Goal: Contribute content: Add original content to the website for others to see

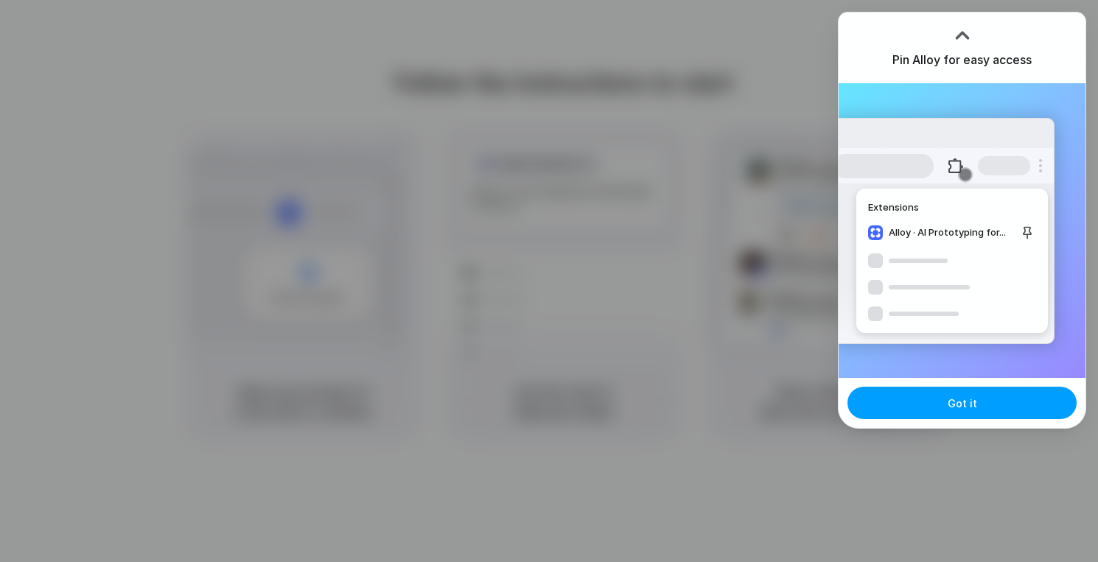
click at [963, 394] on button "Got it" at bounding box center [962, 403] width 229 height 32
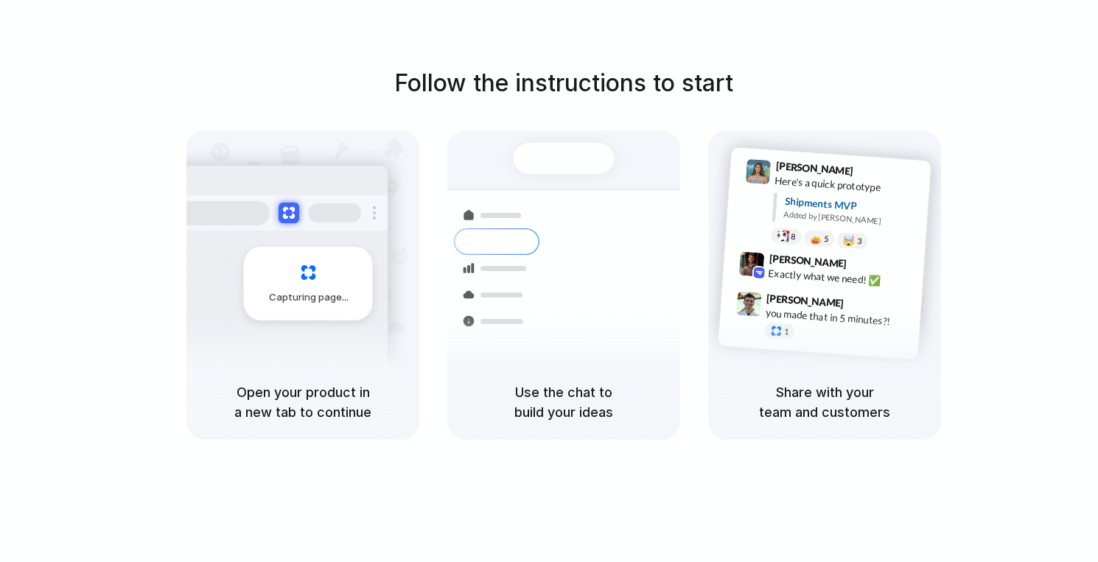
click at [531, 291] on div at bounding box center [497, 295] width 86 height 27
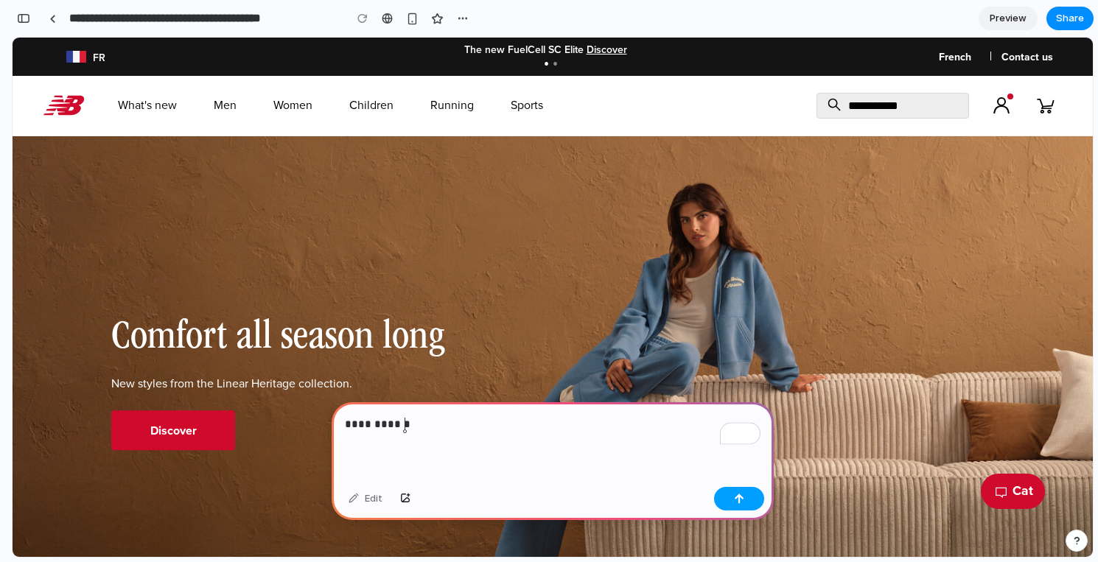
click at [741, 500] on div "button" at bounding box center [739, 499] width 10 height 10
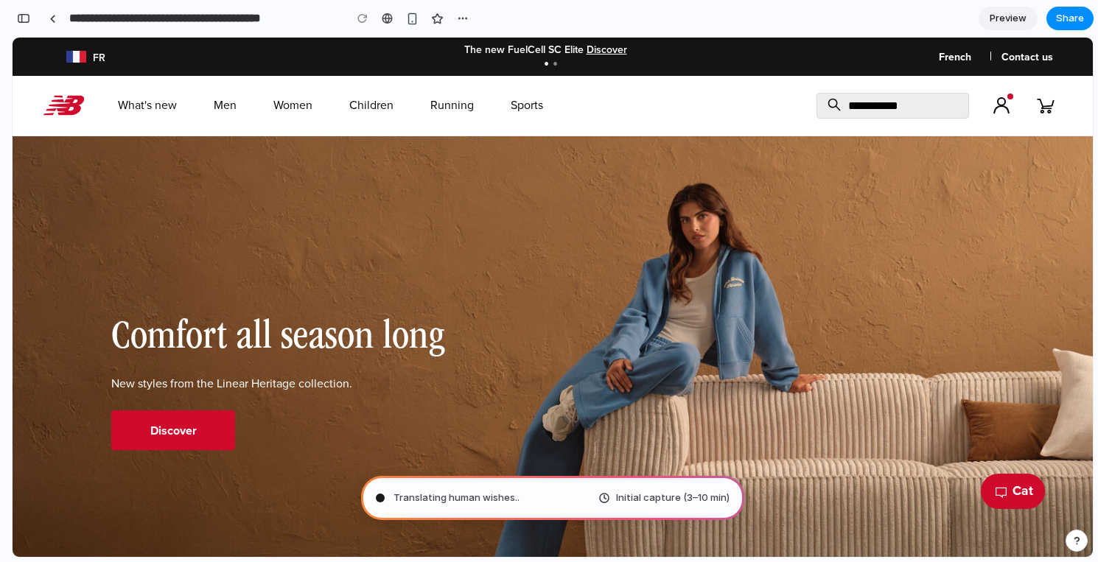
click at [668, 498] on span "Initial capture (3–10 min)" at bounding box center [673, 498] width 114 height 15
click at [1011, 26] on link "Preview" at bounding box center [1008, 19] width 59 height 24
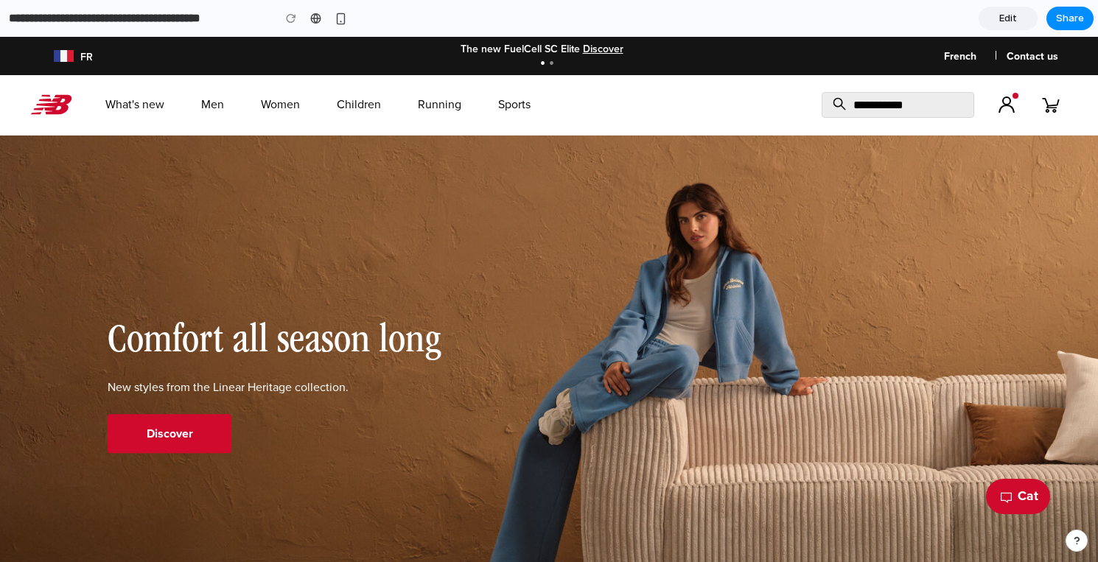
scroll to position [1, 0]
click at [335, 17] on div "button" at bounding box center [341, 19] width 13 height 13
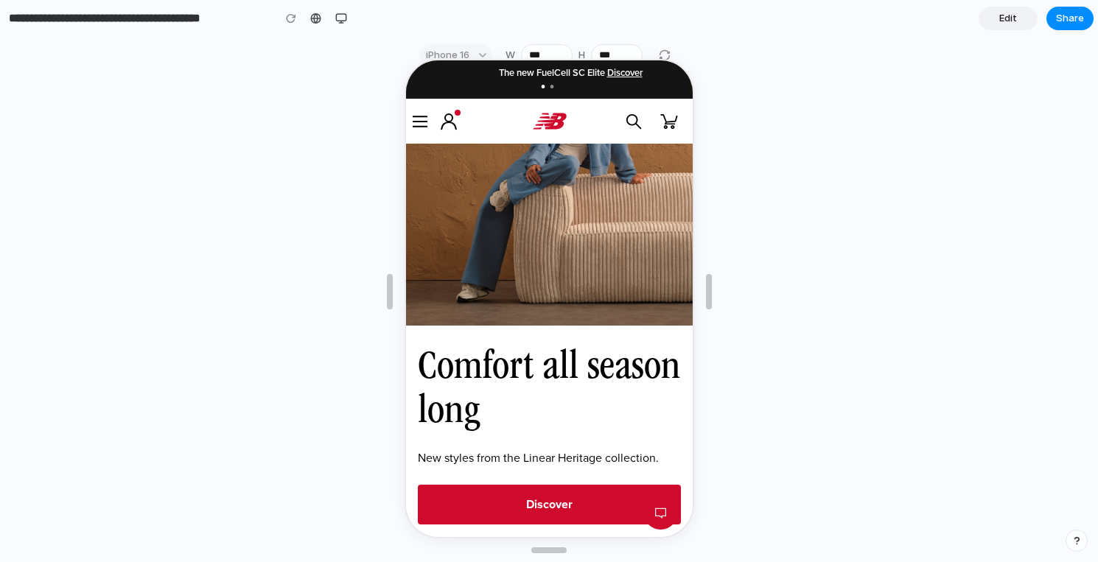
scroll to position [0, 0]
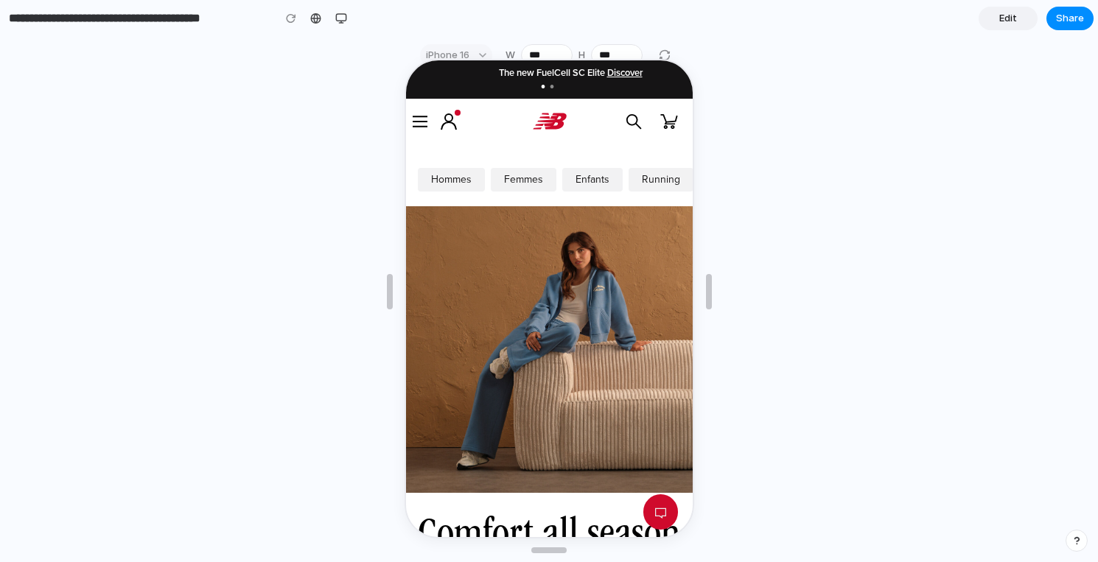
click at [666, 55] on div at bounding box center [550, 291] width 290 height 489
click at [461, 55] on div at bounding box center [550, 291] width 290 height 489
click at [1003, 24] on span "Edit" at bounding box center [1009, 18] width 18 height 15
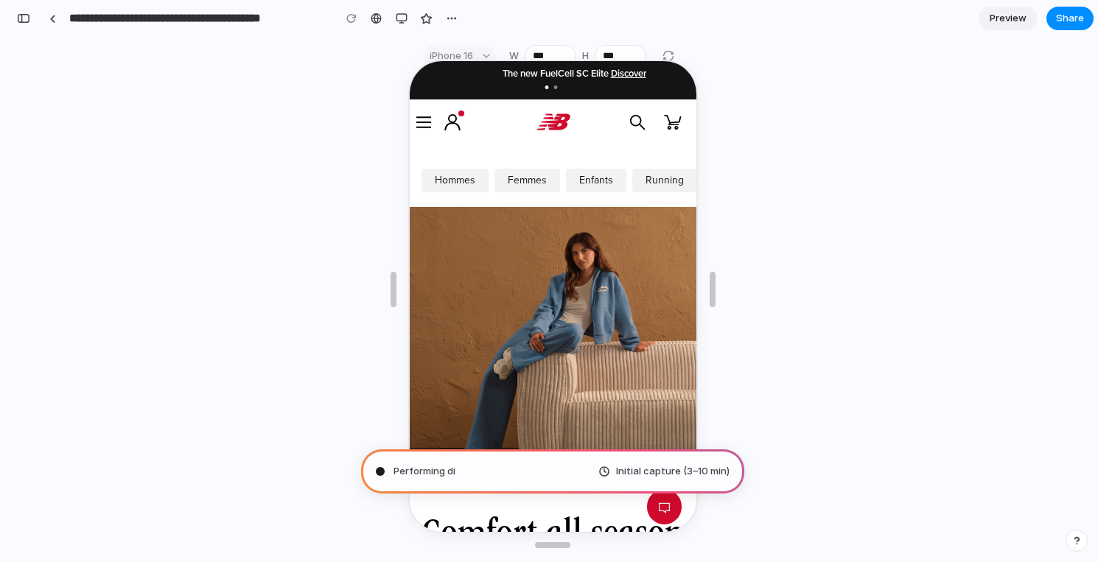
click at [622, 450] on div "Performing di Initial capture (3–10 min)" at bounding box center [552, 472] width 383 height 44
click at [402, 23] on div "button" at bounding box center [402, 19] width 12 height 12
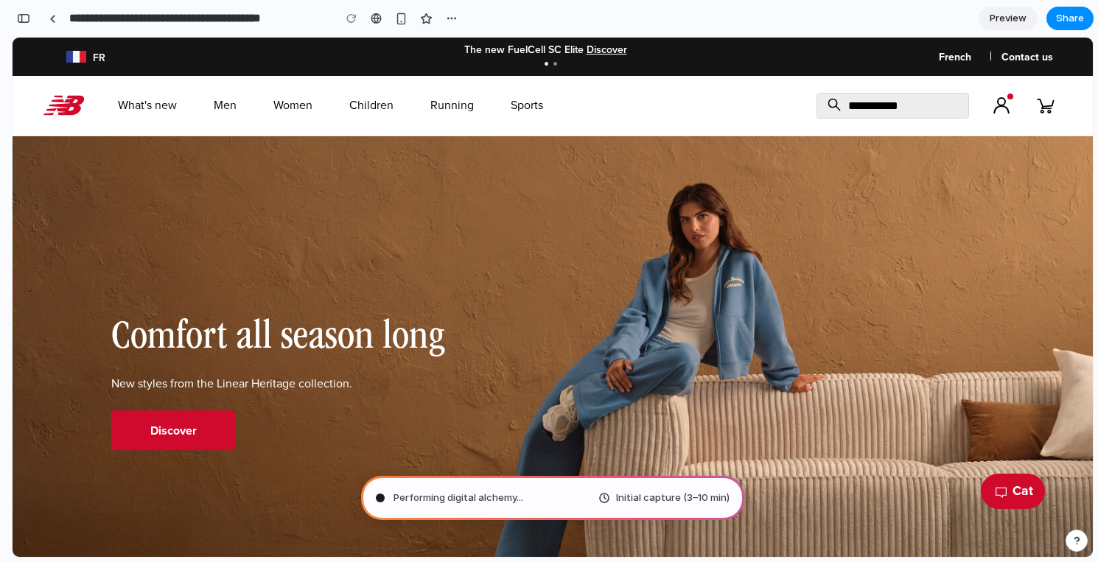
click at [657, 490] on div "Performing digital alchemy ... Initial capture (3–10 min)" at bounding box center [552, 498] width 383 height 44
drag, startPoint x: 441, startPoint y: 493, endPoint x: 388, endPoint y: 493, distance: 53.1
click at [430, 493] on span "Performing digital alchemy" at bounding box center [455, 498] width 123 height 15
drag, startPoint x: 382, startPoint y: 493, endPoint x: 453, endPoint y: 489, distance: 70.9
click at [397, 493] on div "Performing digital alchemy .." at bounding box center [448, 498] width 145 height 15
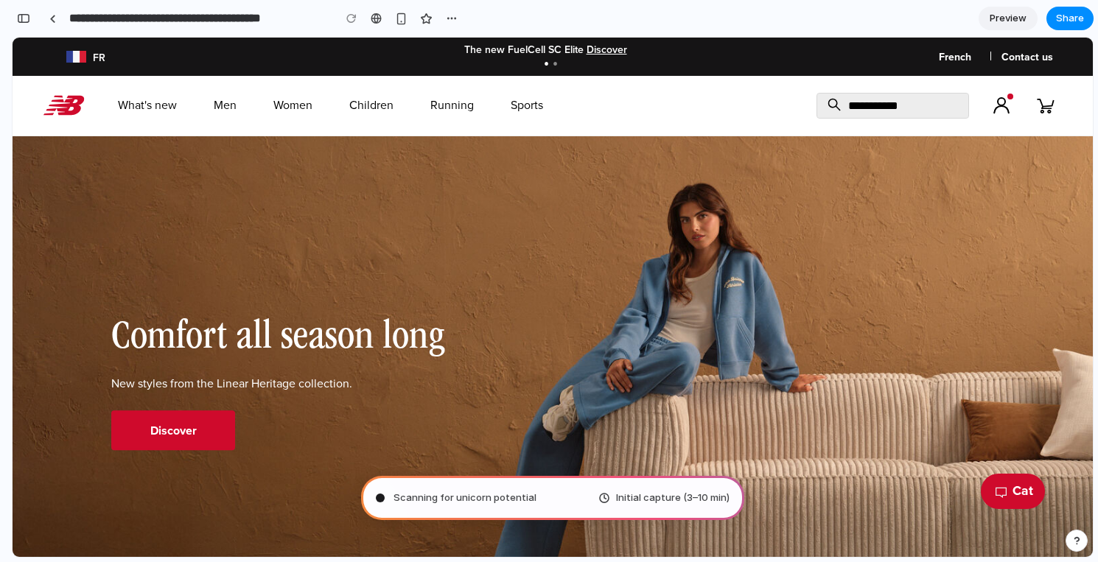
type input "**********"
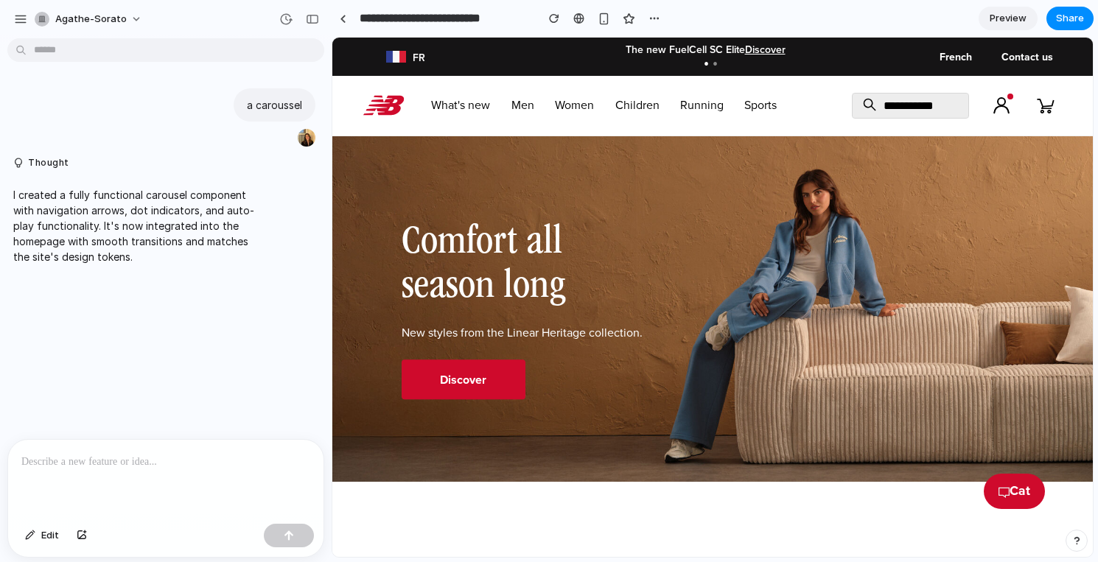
click at [771, 280] on div "Comfort all season long New styles from the Linear Heritage collection. Discover" at bounding box center [712, 309] width 761 height 181
click at [343, 17] on div at bounding box center [343, 19] width 7 height 8
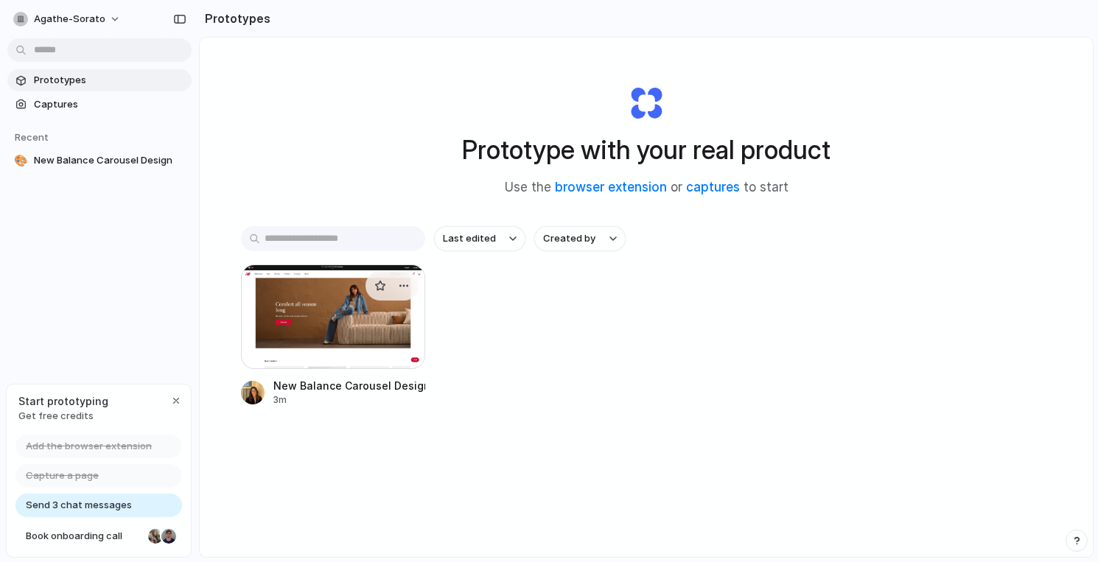
click at [334, 339] on div at bounding box center [333, 317] width 184 height 105
